Goal: Transaction & Acquisition: Purchase product/service

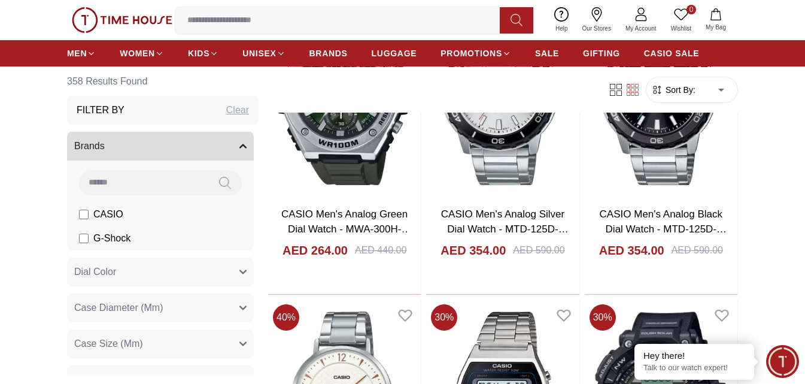
scroll to position [898, 0]
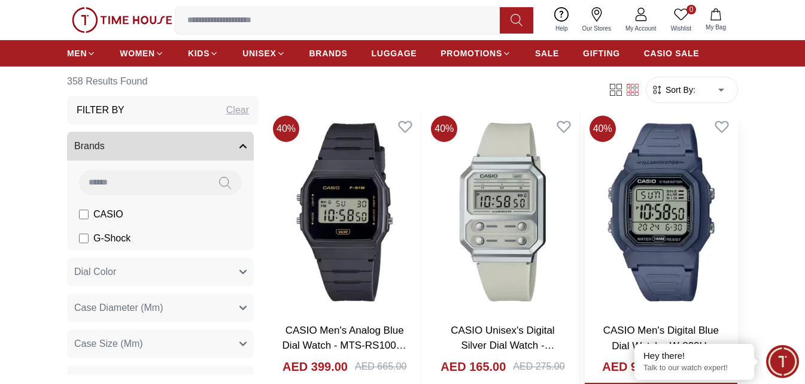
scroll to position [239, 0]
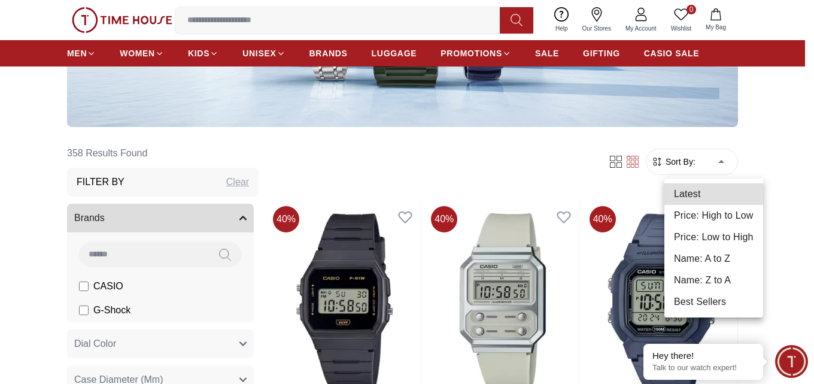
click at [700, 234] on li "Price: Low to High" at bounding box center [713, 237] width 99 height 22
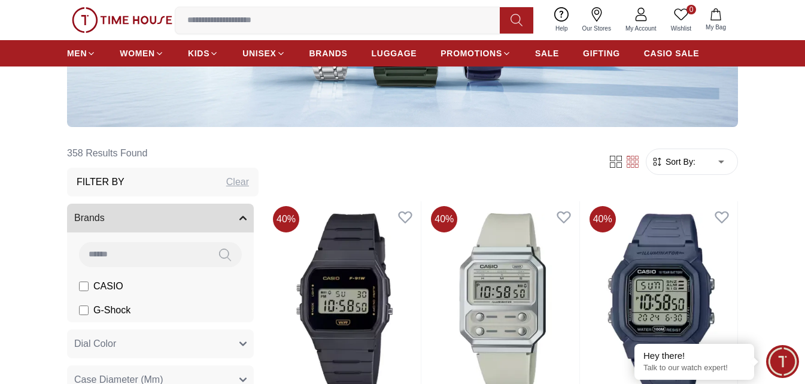
type input "*"
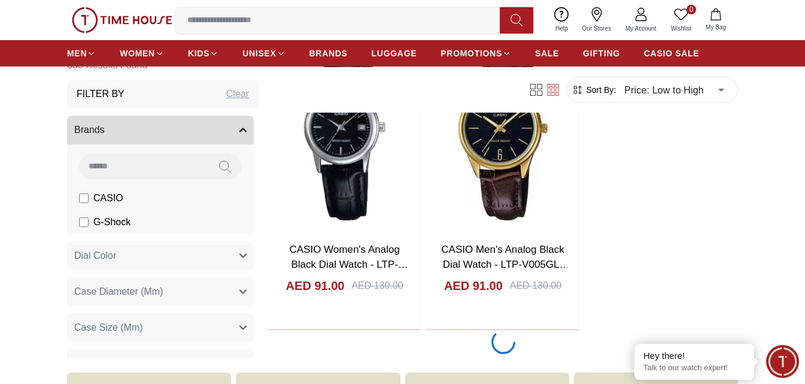
scroll to position [2275, 0]
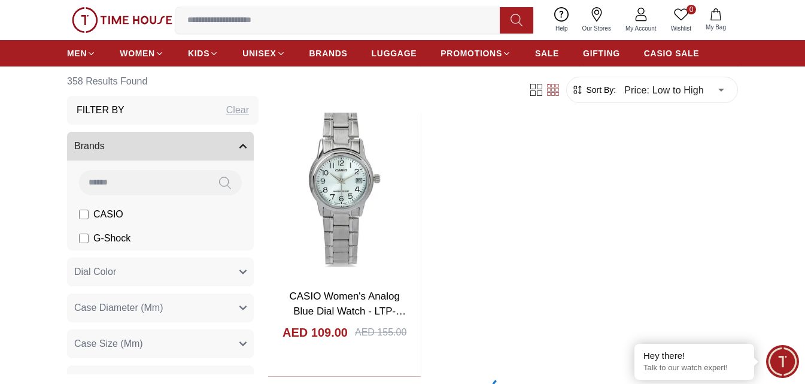
scroll to position [4370, 0]
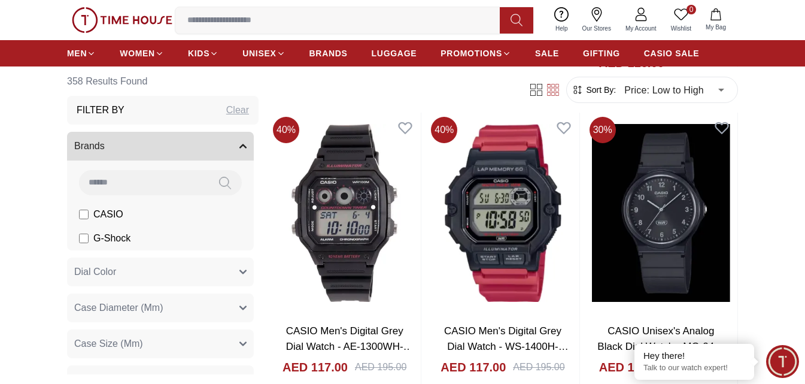
scroll to position [5507, 0]
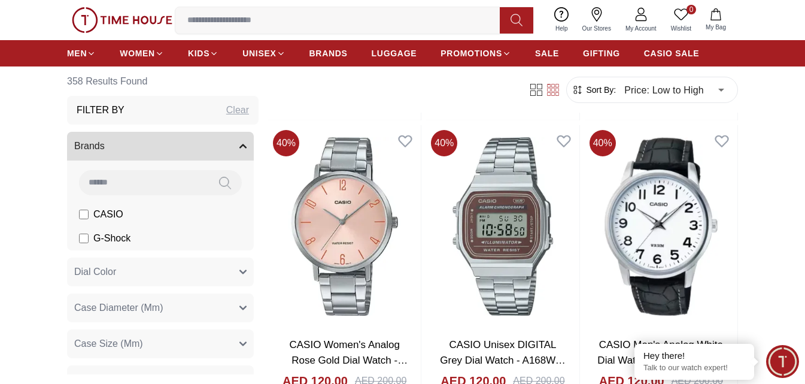
scroll to position [6286, 0]
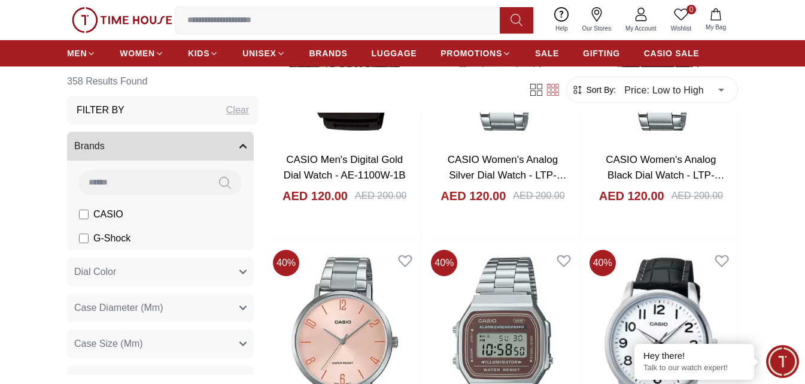
drag, startPoint x: 588, startPoint y: 202, endPoint x: 5, endPoint y: 201, distance: 583.1
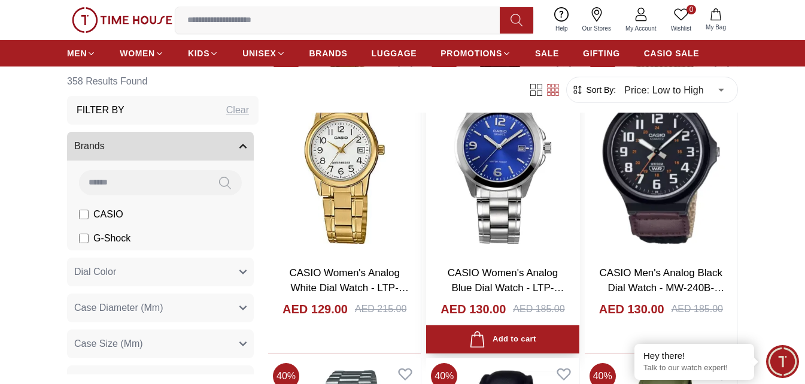
scroll to position [7902, 0]
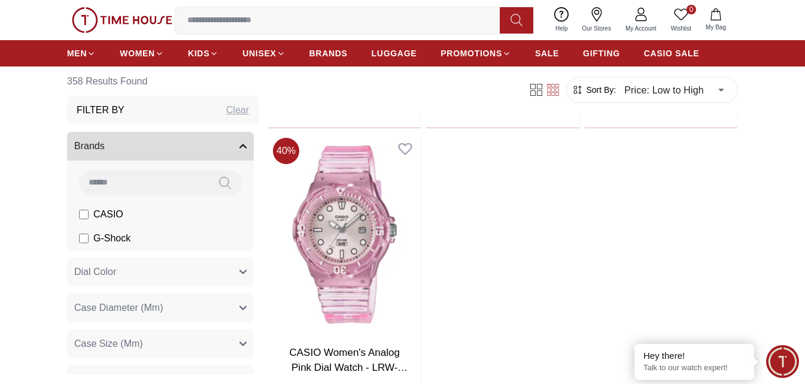
scroll to position [10416, 0]
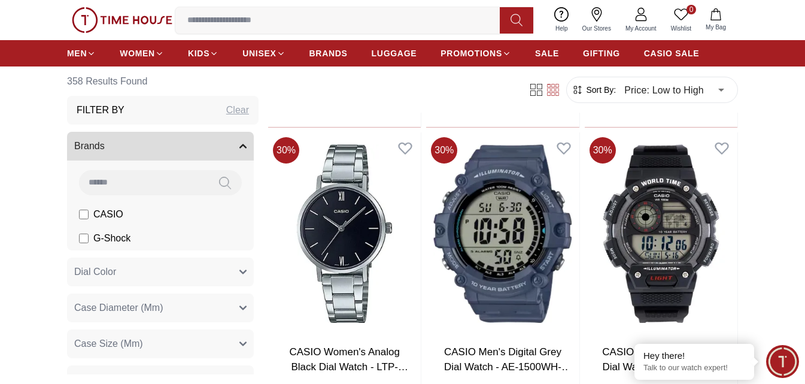
scroll to position [12332, 0]
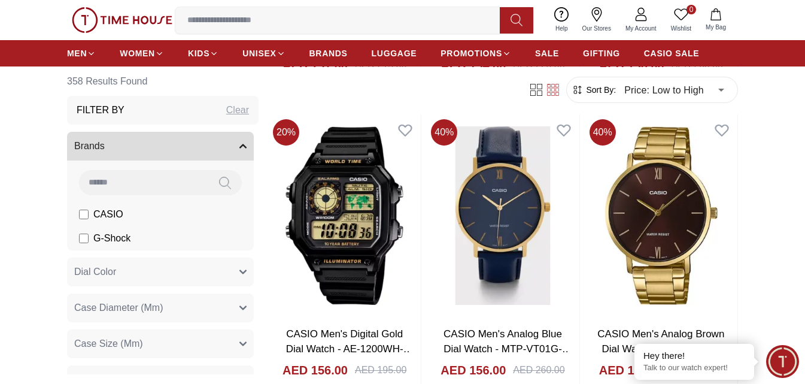
scroll to position [12870, 0]
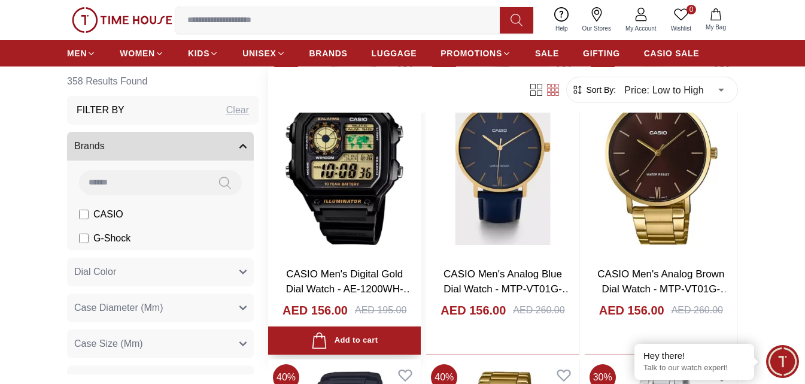
drag, startPoint x: 444, startPoint y: 242, endPoint x: 268, endPoint y: 233, distance: 175.6
click at [268, 233] on img at bounding box center [344, 155] width 153 height 202
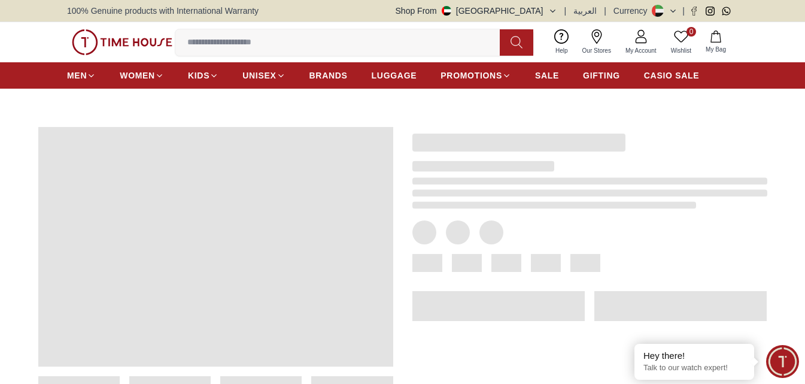
scroll to position [120, 0]
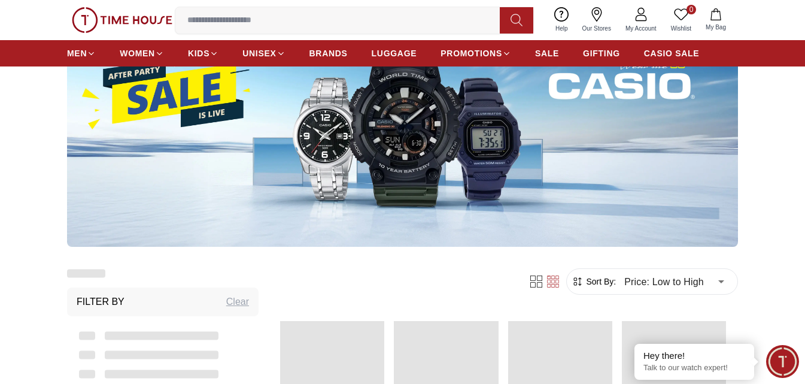
scroll to position [1437, 0]
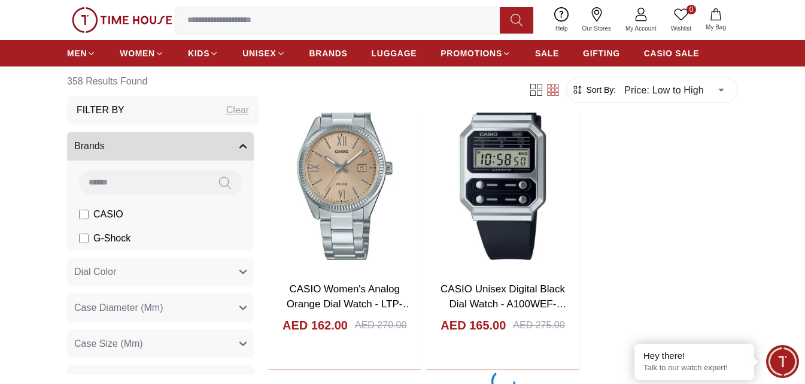
scroll to position [2215, 0]
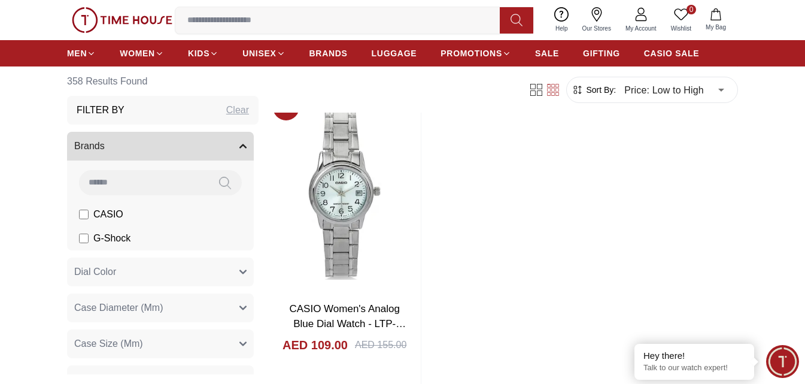
scroll to position [4490, 0]
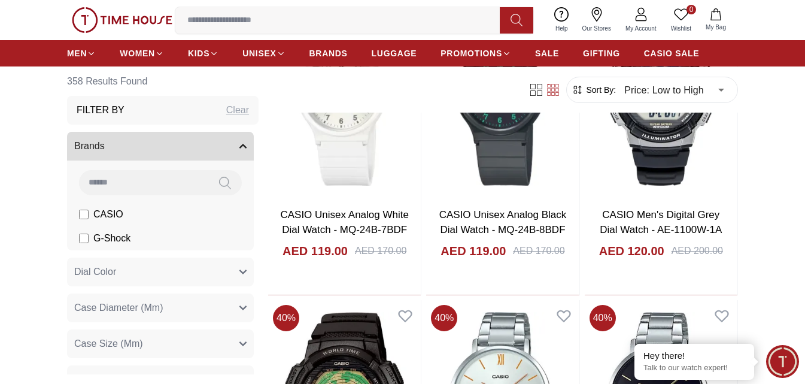
scroll to position [6226, 0]
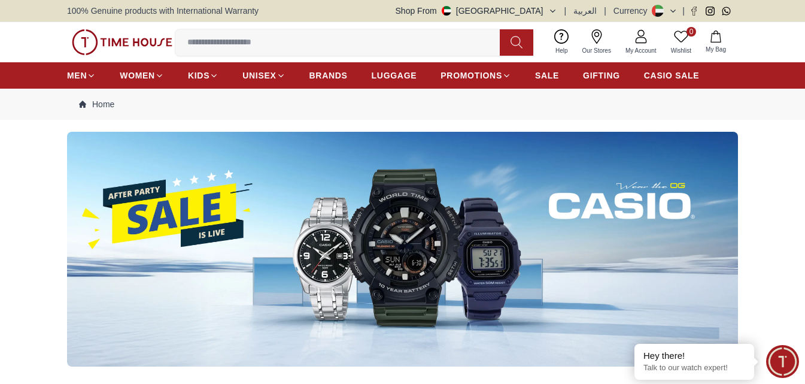
click at [216, 40] on input at bounding box center [342, 43] width 334 height 24
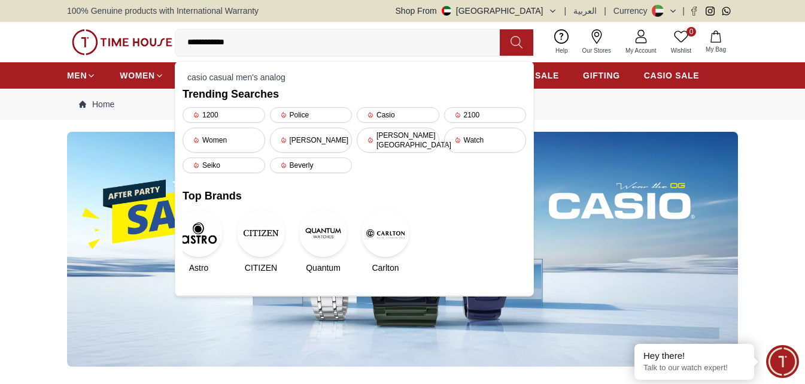
type input "**********"
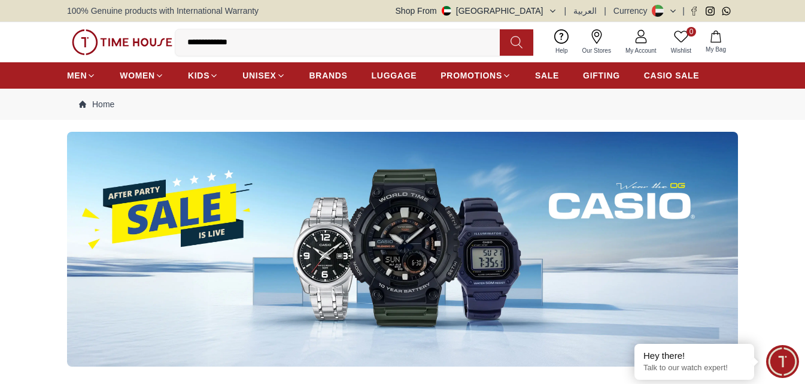
type input "******"
